Goal: Task Accomplishment & Management: Use online tool/utility

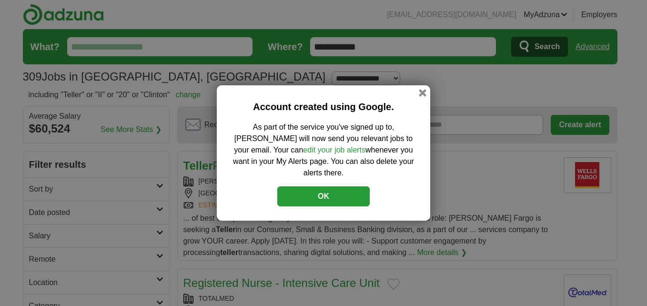
click at [350, 190] on button "OK" at bounding box center [323, 196] width 92 height 20
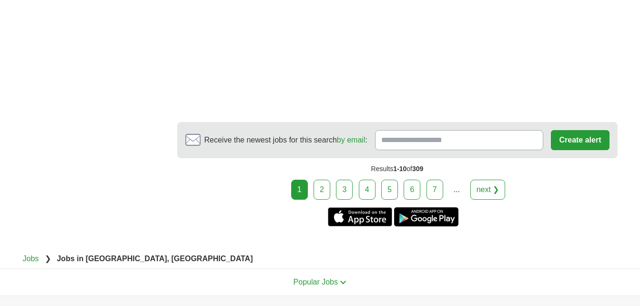
scroll to position [1916, 0]
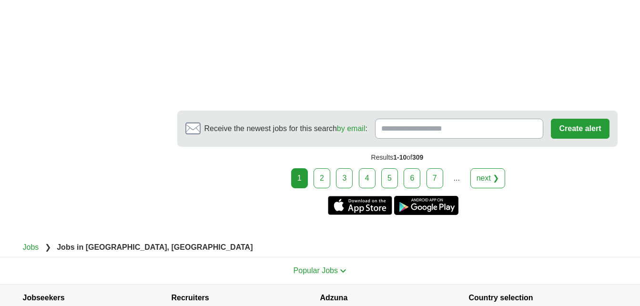
click at [327, 181] on link "2" at bounding box center [322, 178] width 17 height 20
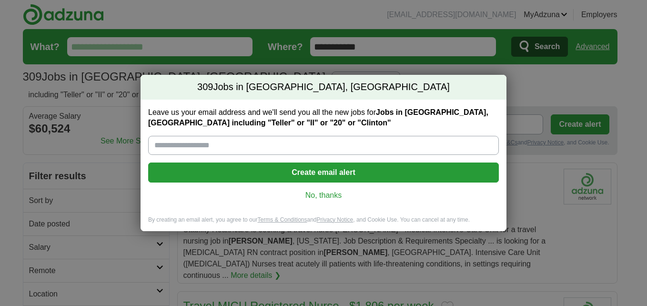
click at [326, 199] on link "No, thanks" at bounding box center [324, 195] width 336 height 10
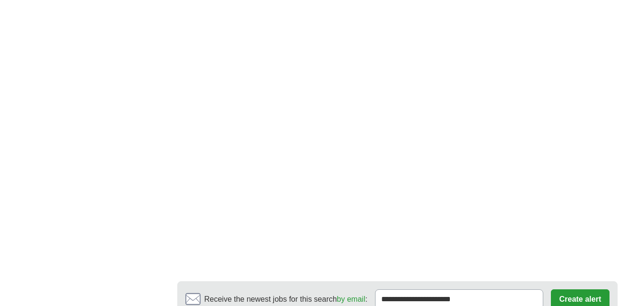
scroll to position [1674, 0]
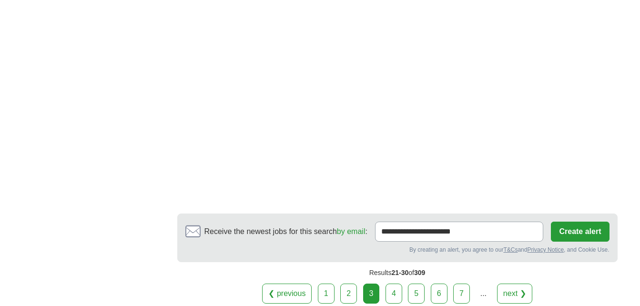
scroll to position [1533, 0]
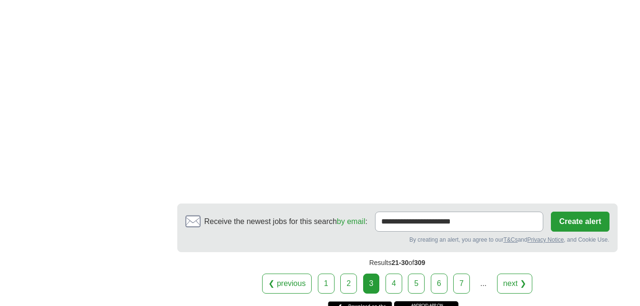
click at [399, 274] on link "4" at bounding box center [394, 284] width 17 height 20
